Goal: Information Seeking & Learning: Check status

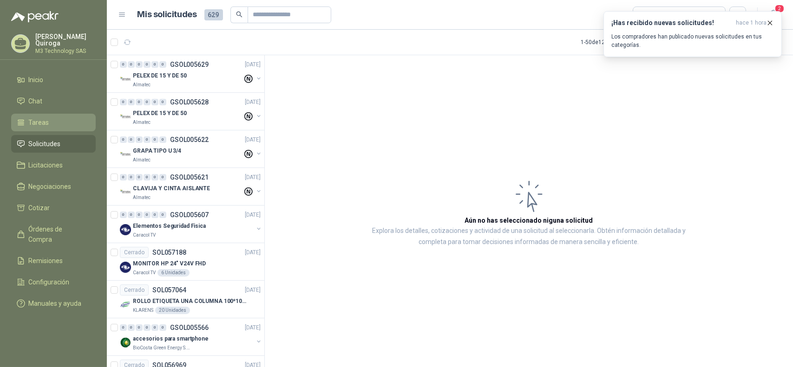
click at [45, 120] on span "Tareas" at bounding box center [39, 122] width 20 height 10
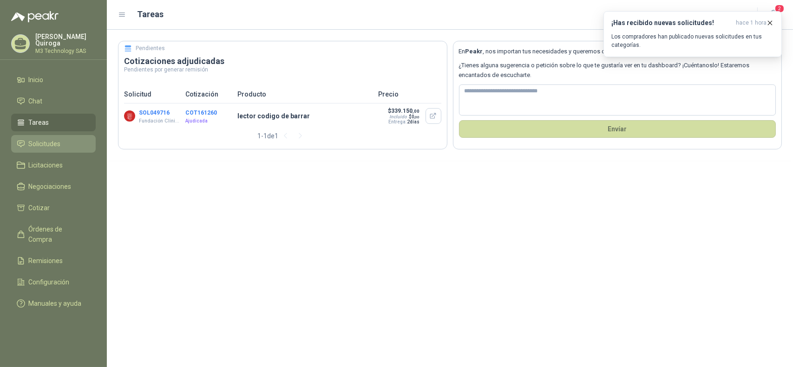
click at [52, 141] on span "Solicitudes" at bounding box center [45, 144] width 32 height 10
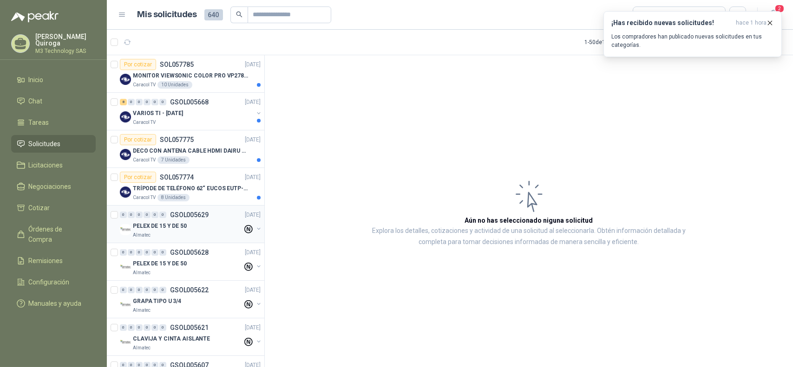
click at [191, 238] on div "Almatec" at bounding box center [188, 235] width 110 height 7
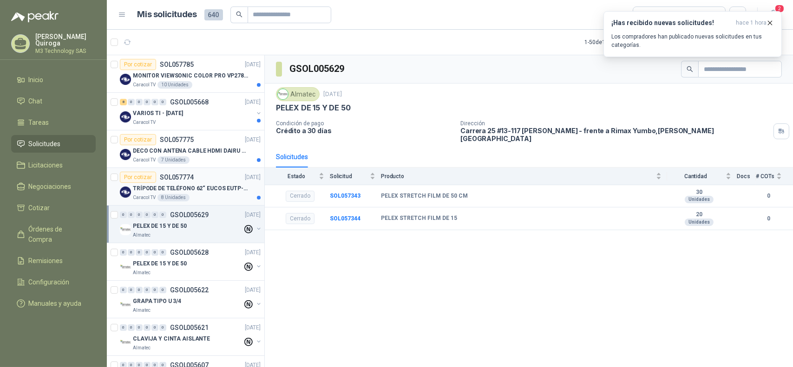
click at [203, 200] on div "Caracol TV 8 Unidades" at bounding box center [197, 197] width 128 height 7
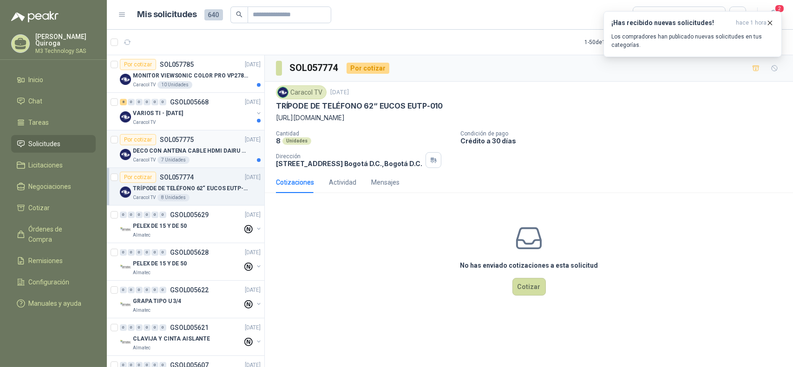
click at [212, 166] on article "Por cotizar SOL057775 [DATE] DECO CON ANTENA CABLE HDMI DAIRU DR90014 Caracol T…" at bounding box center [185, 150] width 157 height 38
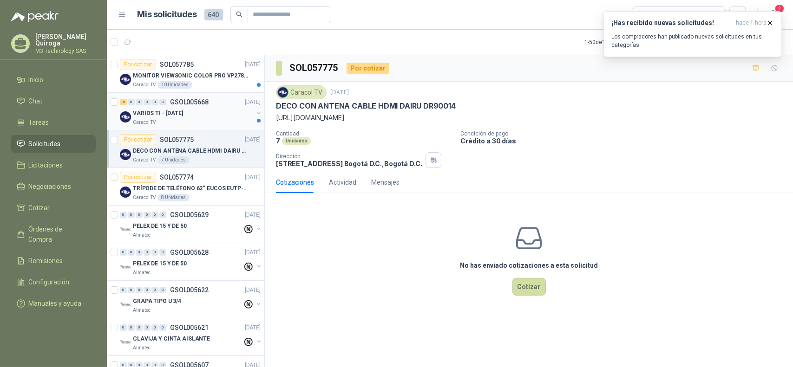
click at [223, 117] on div "VARIOS TI - [DATE]" at bounding box center [193, 113] width 120 height 11
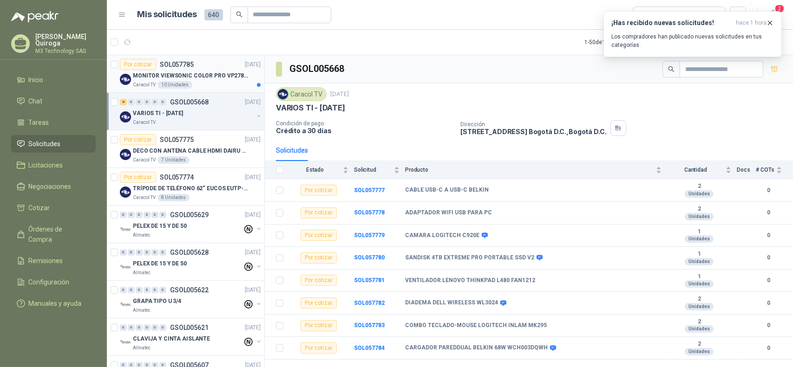
click at [221, 88] on div "Caracol TV 10 Unidades" at bounding box center [197, 84] width 128 height 7
